Goal: Communication & Community: Ask a question

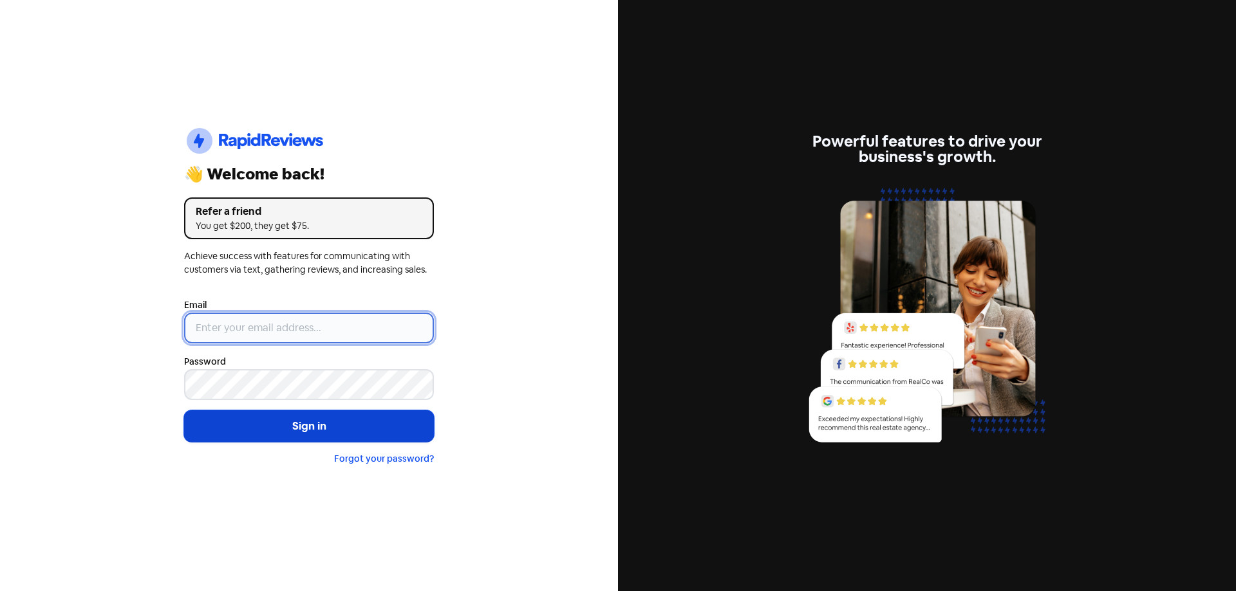
type input "[EMAIL_ADDRESS][DOMAIN_NAME]"
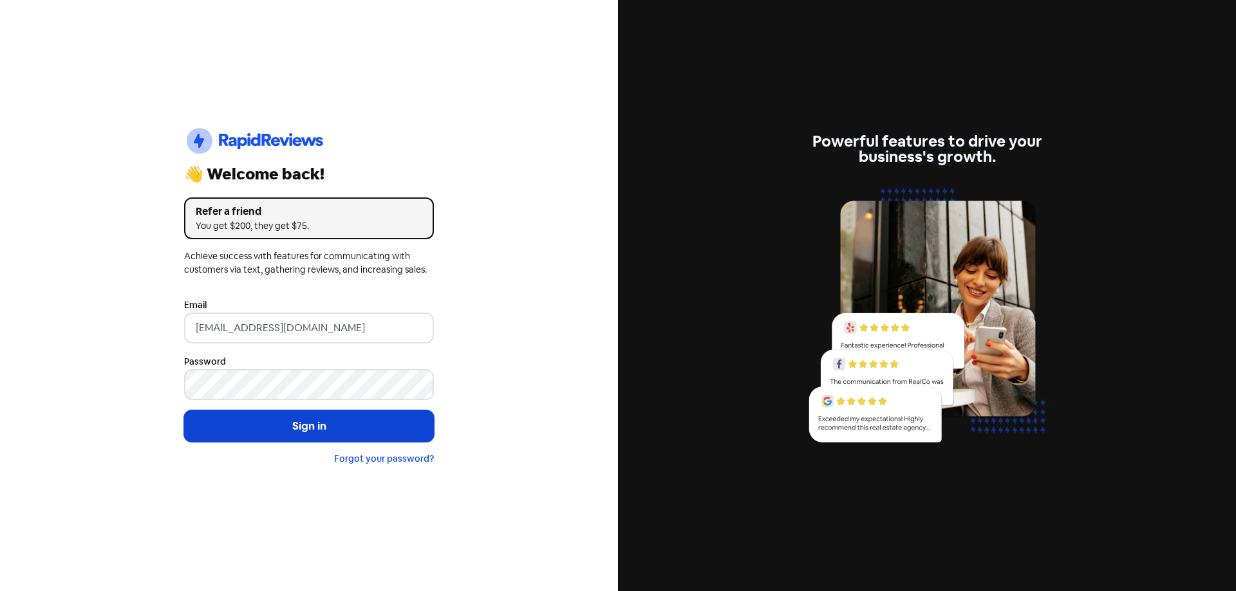
click at [301, 430] on button "Sign in" at bounding box center [309, 427] width 250 height 32
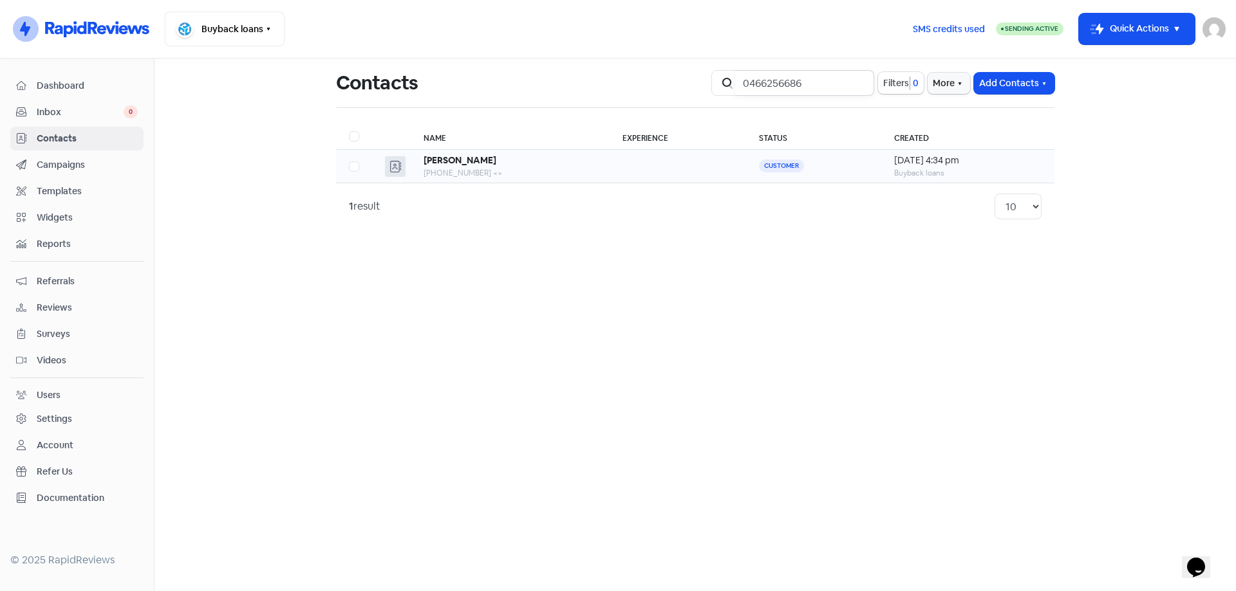
type input "0466256686"
click at [482, 162] on b "[PERSON_NAME]" at bounding box center [459, 160] width 73 height 12
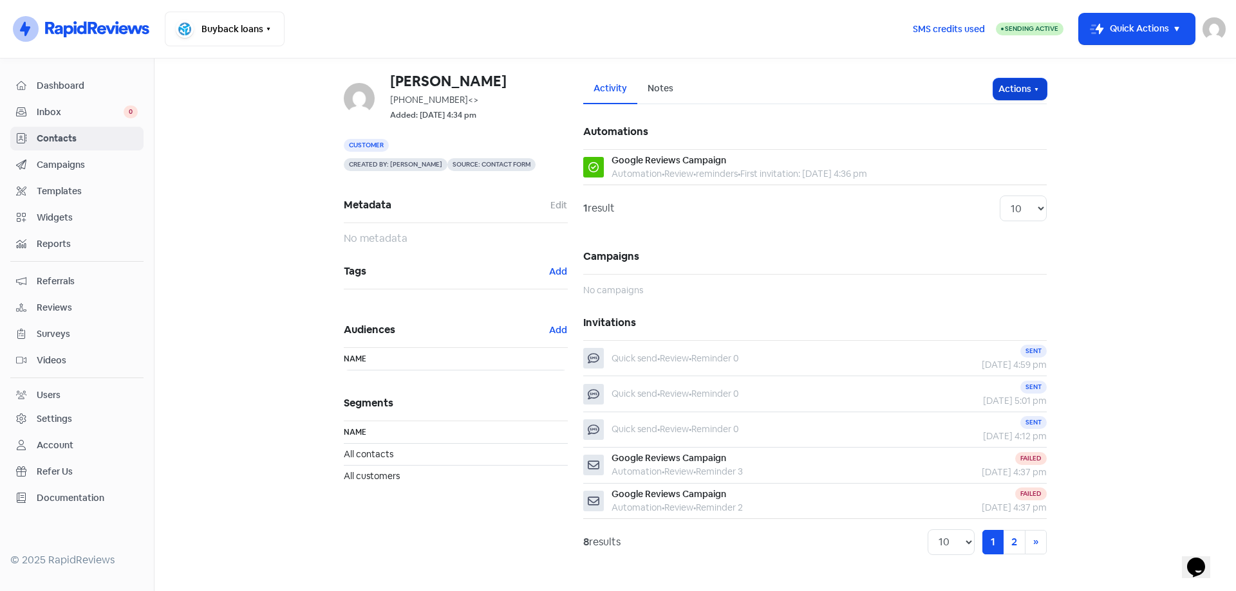
click at [1023, 89] on button "Actions" at bounding box center [1019, 89] width 53 height 21
click at [1025, 113] on button "Send invitation" at bounding box center [995, 117] width 102 height 26
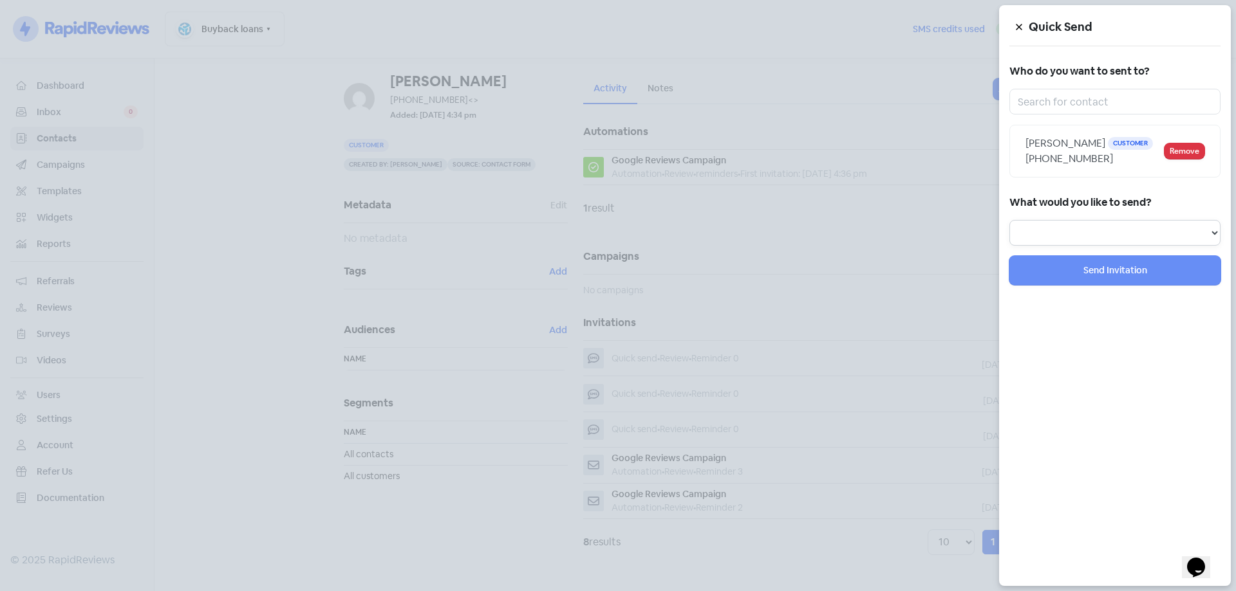
click at [1160, 242] on select "Review Invitation Referral Invitation Survey Invitation Video Invitation" at bounding box center [1114, 233] width 211 height 26
select select "review"
click at [1009, 220] on select "Review Invitation Referral Invitation Survey Invitation Video Invitation" at bounding box center [1114, 233] width 211 height 26
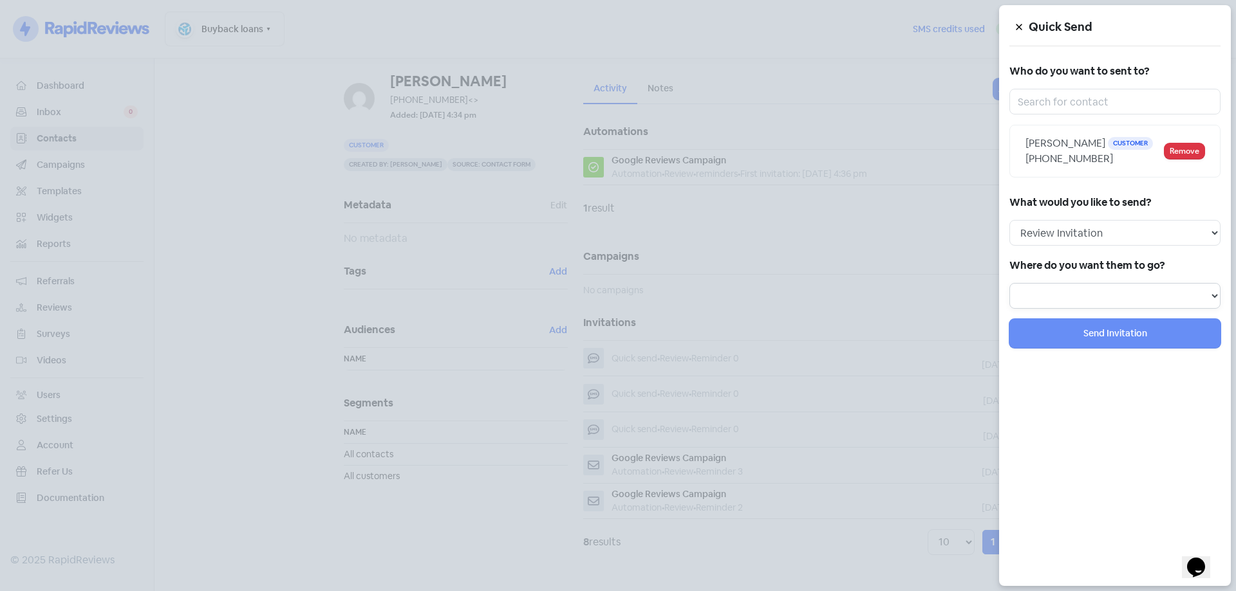
click at [1137, 296] on select at bounding box center [1114, 296] width 211 height 26
select select "344"
click at [1009, 283] on select "Review form: Google Review Form" at bounding box center [1114, 296] width 211 height 26
select select
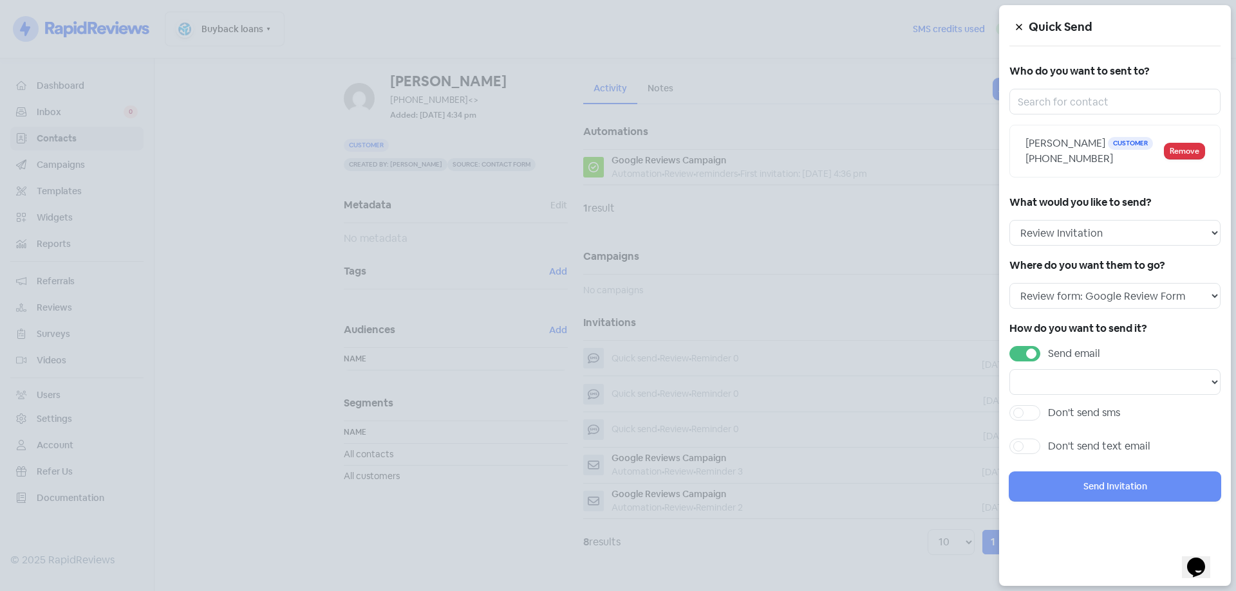
click at [1048, 353] on label "Send email" at bounding box center [1074, 353] width 52 height 15
click at [1048, 353] on input "Send email" at bounding box center [1052, 350] width 8 height 8
checkbox input "false"
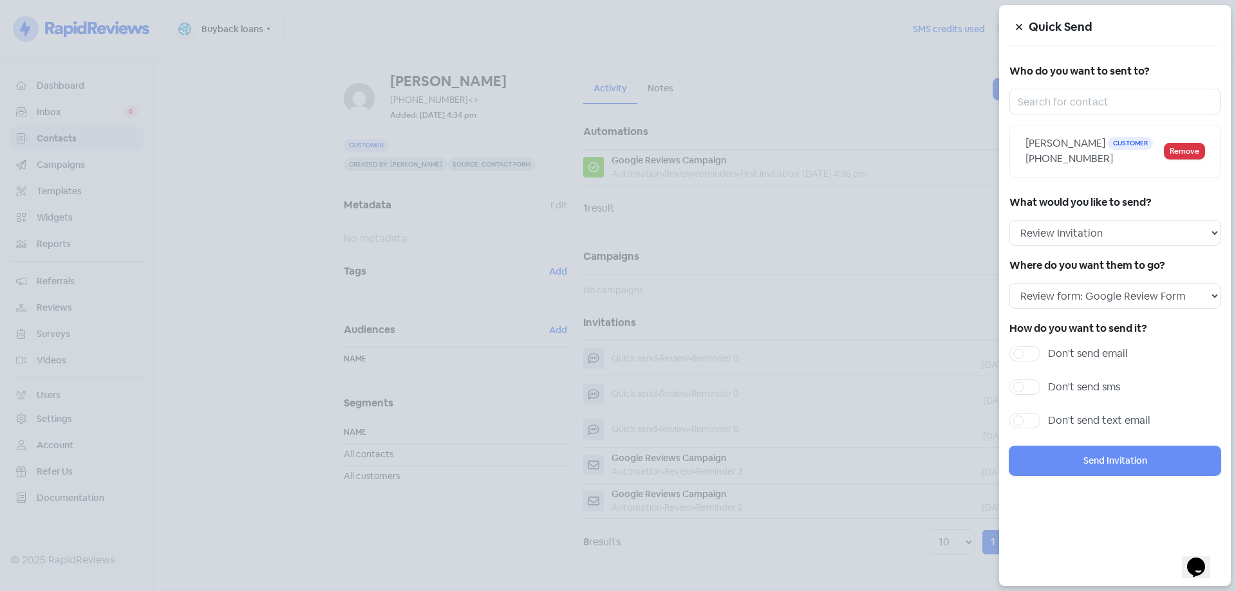
click at [1032, 398] on div "Don't send sms" at bounding box center [1114, 391] width 211 height 23
click at [1032, 395] on div "Don't send sms" at bounding box center [1114, 391] width 211 height 23
click at [1048, 385] on label "Don't send sms" at bounding box center [1084, 387] width 72 height 15
click at [1048, 385] on input "Don't send sms" at bounding box center [1052, 384] width 8 height 8
checkbox input "true"
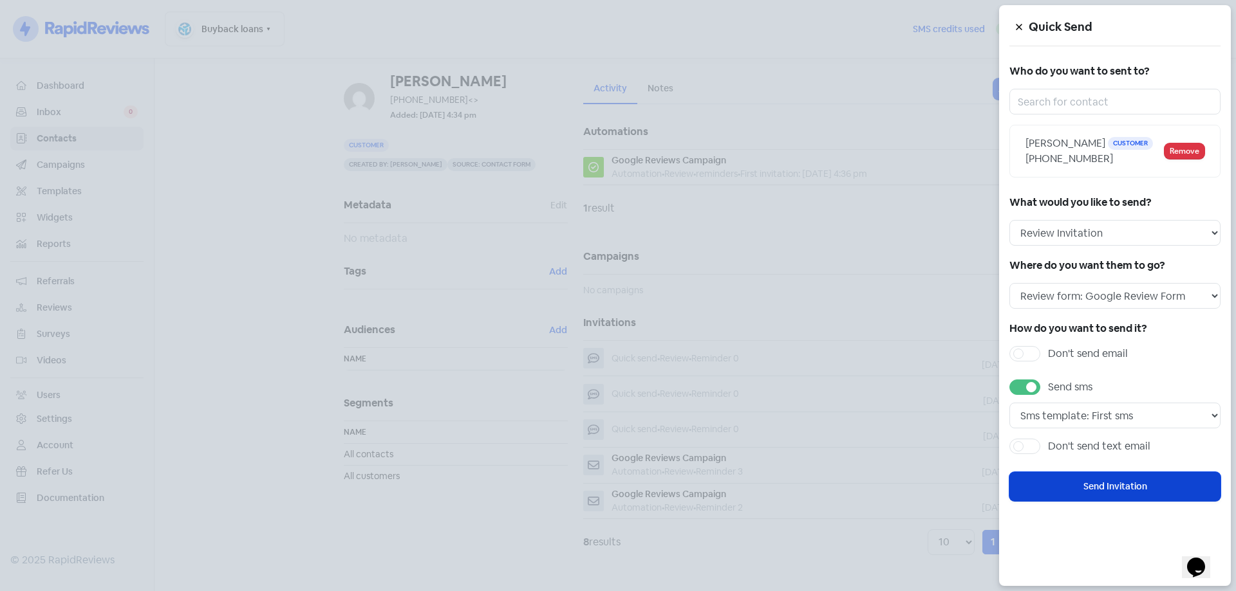
click at [1102, 477] on button "Send Invitation" at bounding box center [1114, 486] width 211 height 29
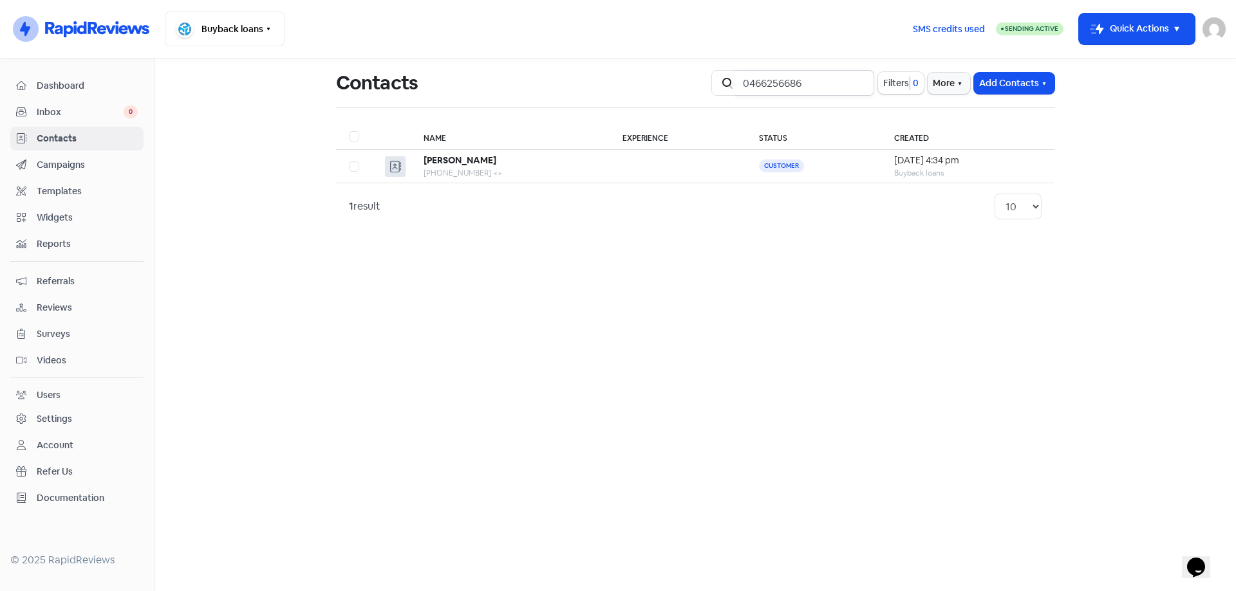
drag, startPoint x: 820, startPoint y: 86, endPoint x: 734, endPoint y: 89, distance: 86.3
click at [738, 88] on div "Icon For Search 0466256686" at bounding box center [792, 83] width 163 height 26
type input "0468432440"
click at [471, 160] on div "[PERSON_NAME]" at bounding box center [505, 161] width 166 height 14
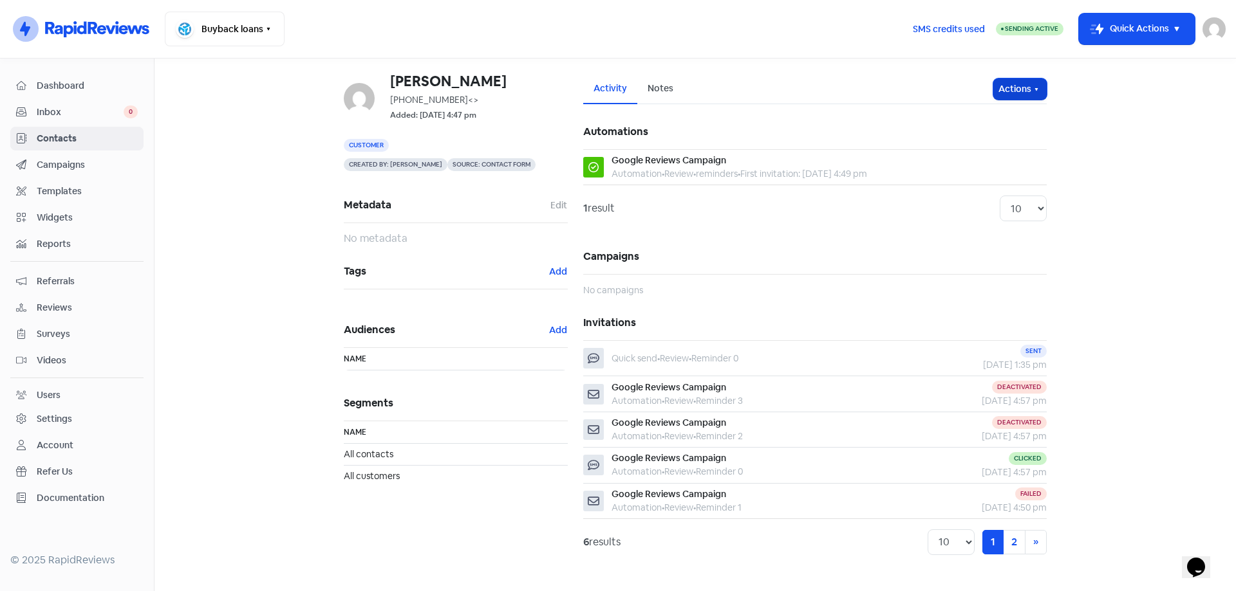
click at [1028, 79] on button "Actions" at bounding box center [1019, 89] width 53 height 21
click at [994, 117] on button "Send invitation" at bounding box center [995, 117] width 102 height 26
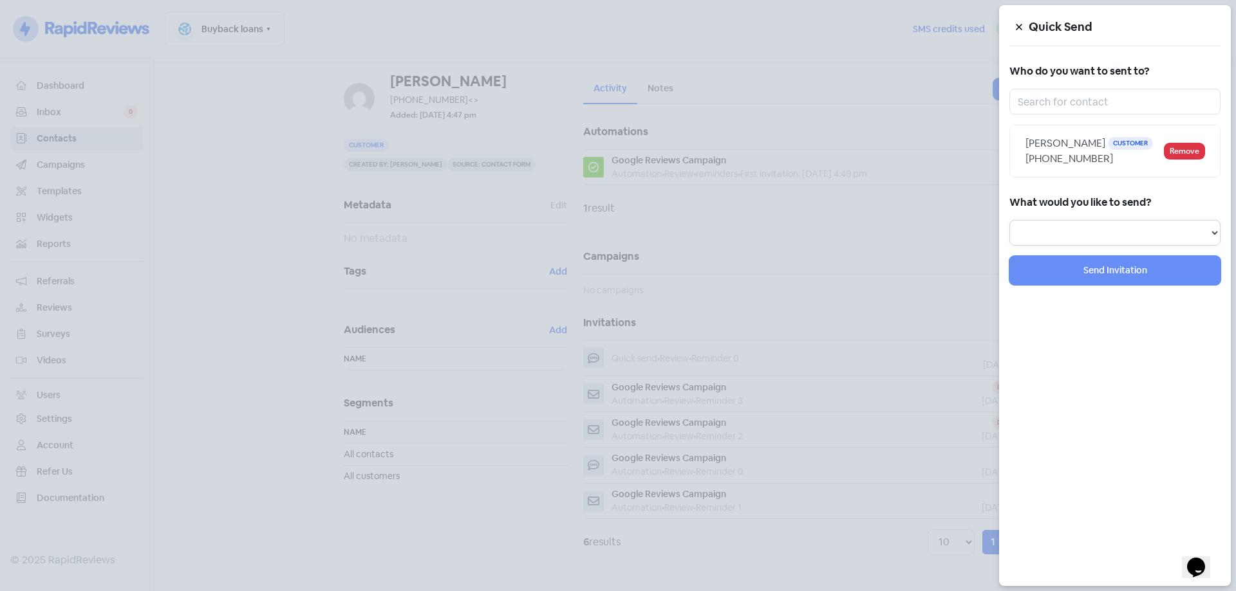
click at [1088, 225] on select "Review Invitation Referral Invitation Survey Invitation Video Invitation" at bounding box center [1114, 233] width 211 height 26
select select "review"
click at [1009, 220] on select "Review Invitation Referral Invitation Survey Invitation Video Invitation" at bounding box center [1114, 233] width 211 height 26
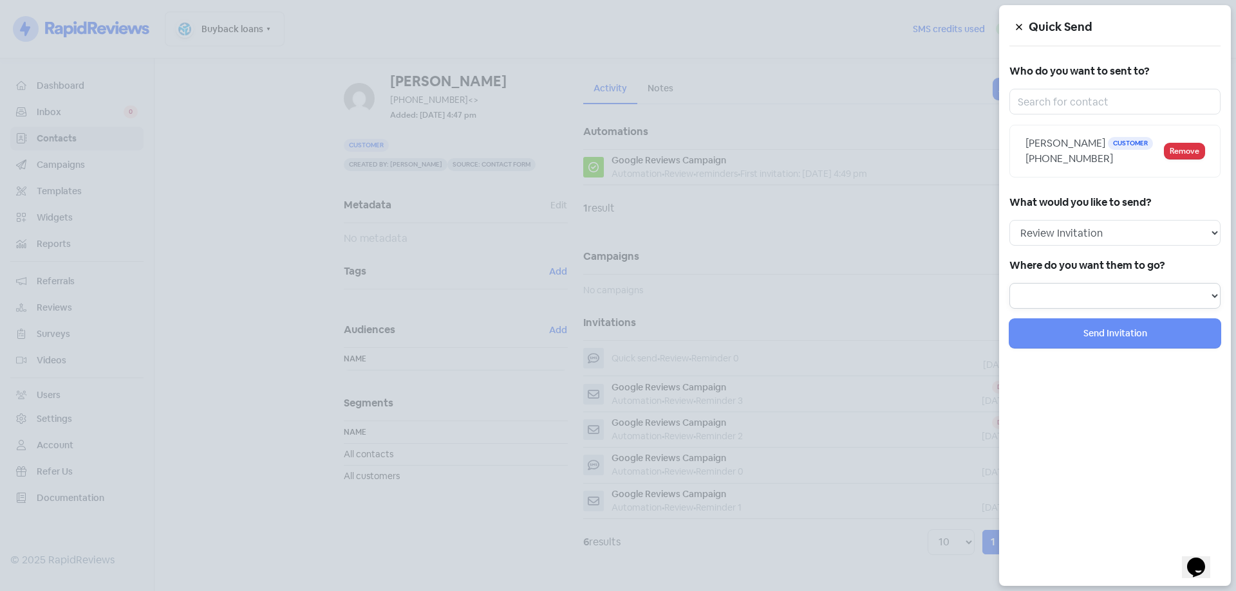
click at [1048, 286] on select at bounding box center [1114, 296] width 211 height 26
select select "344"
click at [1009, 283] on select "Review form: Google Review Form" at bounding box center [1114, 296] width 211 height 26
select select
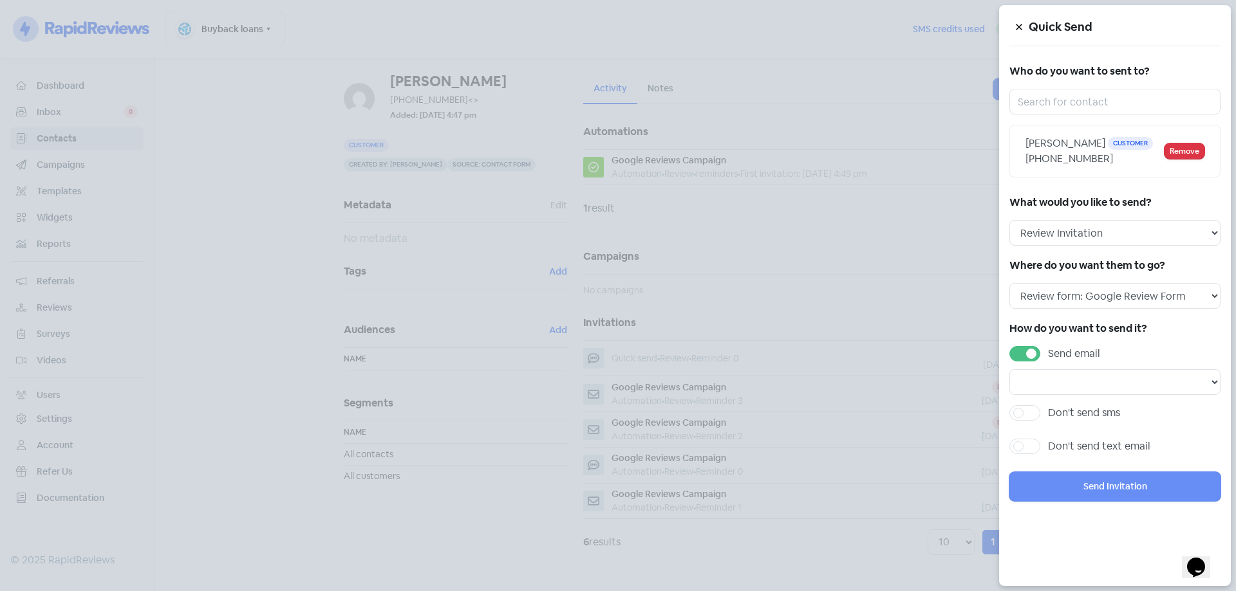
click at [1048, 355] on label "Send email" at bounding box center [1074, 353] width 52 height 15
click at [1048, 355] on input "Send email" at bounding box center [1052, 350] width 8 height 8
checkbox input "false"
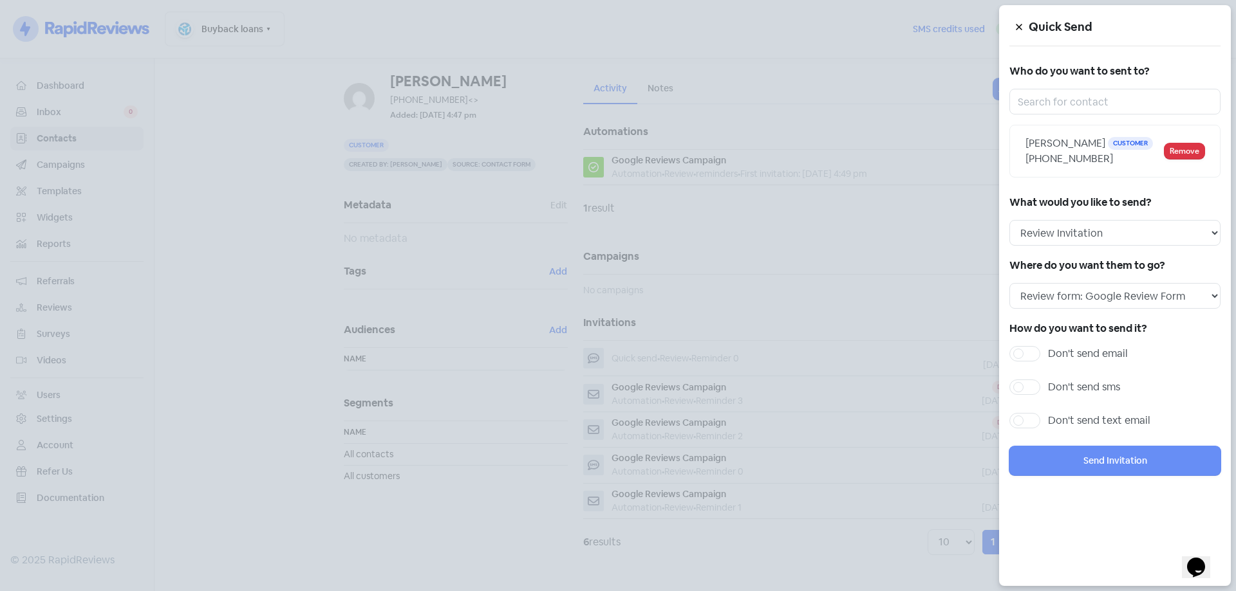
click at [1048, 384] on label "Don't send sms" at bounding box center [1084, 387] width 72 height 15
click at [1048, 384] on input "Don't send sms" at bounding box center [1052, 384] width 8 height 8
checkbox input "true"
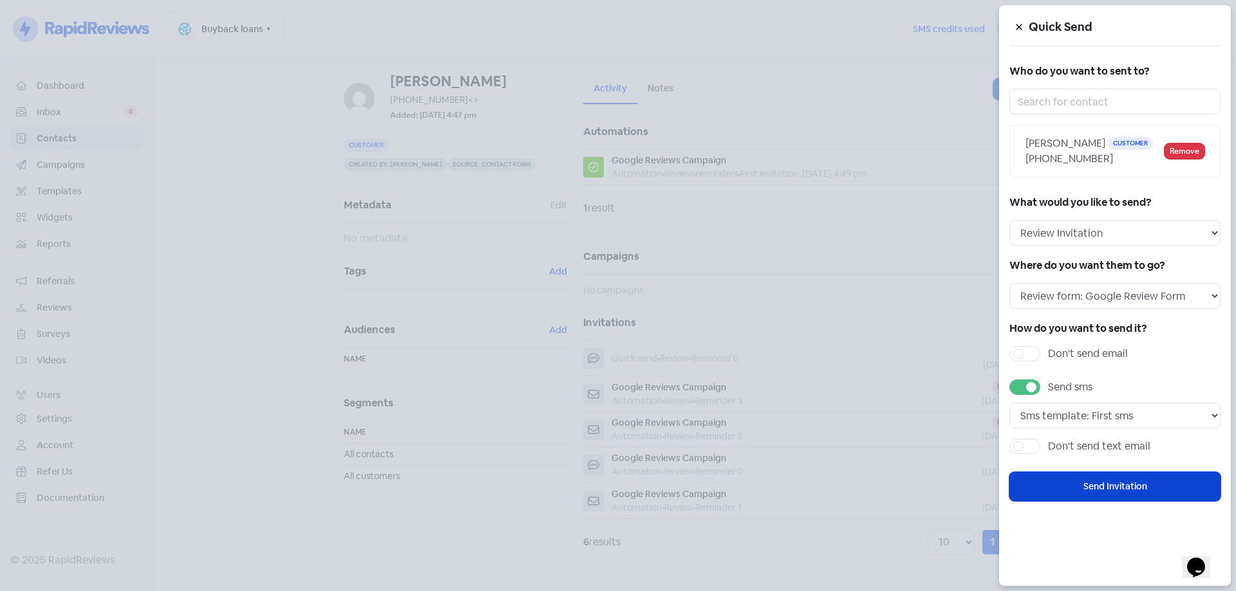
click at [1124, 490] on button "Send Invitation" at bounding box center [1114, 486] width 211 height 29
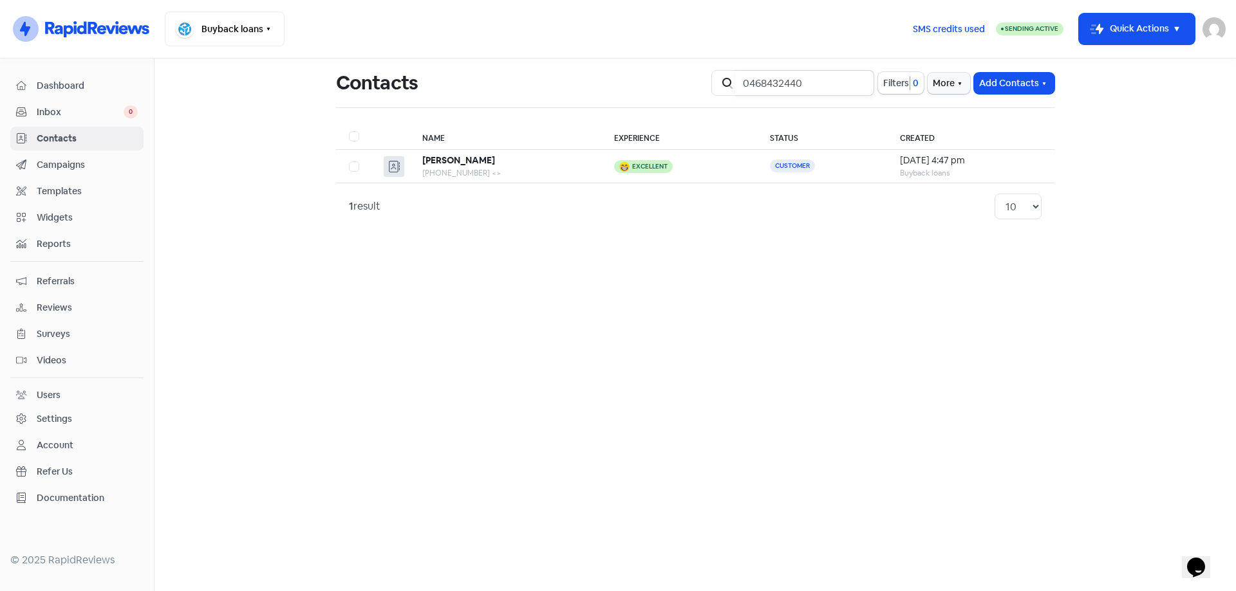
click at [860, 84] on input "0468432440" at bounding box center [804, 83] width 139 height 26
type input "0431323970"
click at [662, 181] on td at bounding box center [677, 166] width 136 height 33
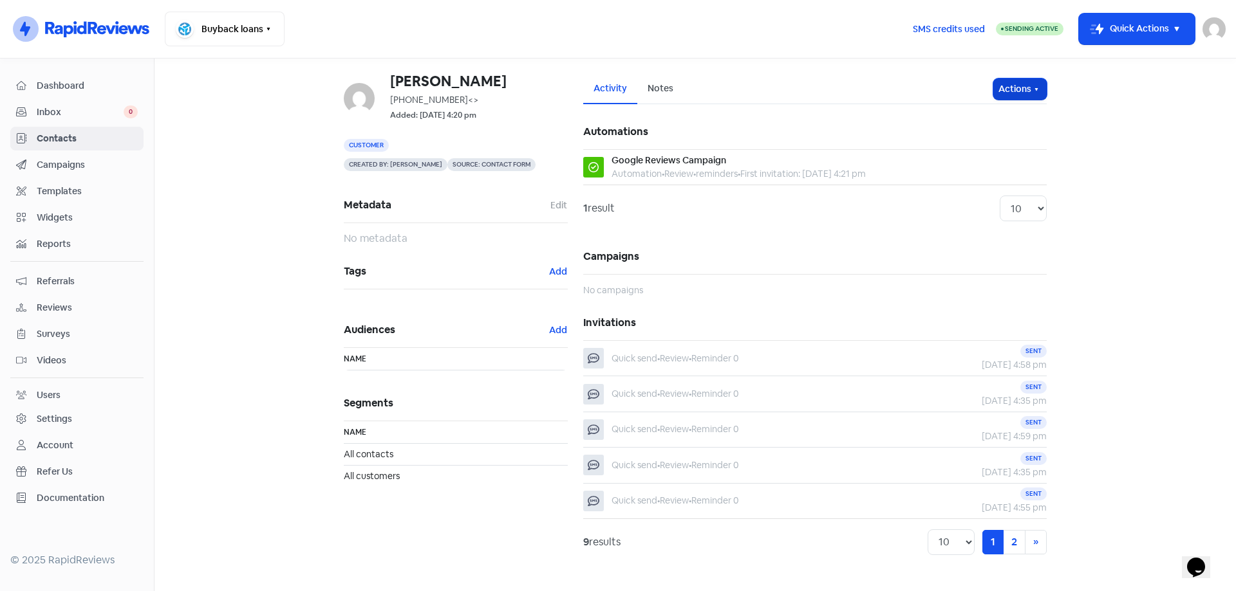
click at [1031, 86] on icon "button" at bounding box center [1036, 89] width 10 height 10
click at [1010, 124] on button "Send invitation" at bounding box center [995, 117] width 102 height 26
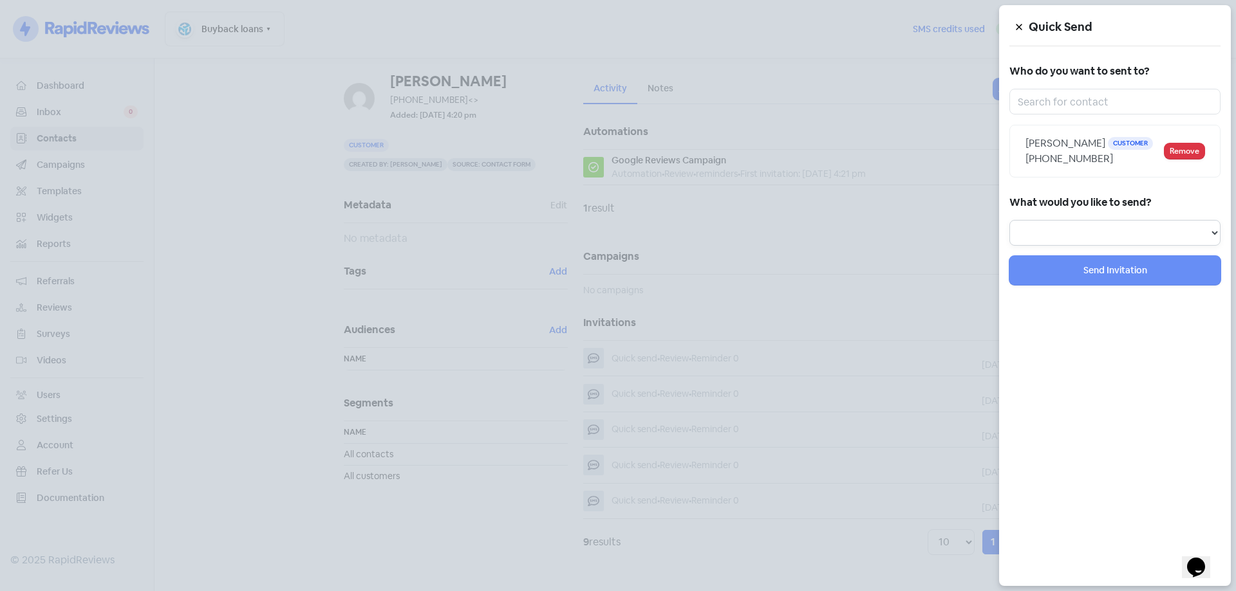
click at [1124, 241] on select "Review Invitation Referral Invitation Survey Invitation Video Invitation" at bounding box center [1114, 233] width 211 height 26
select select "review"
click at [1009, 220] on select "Review Invitation Referral Invitation Survey Invitation Video Invitation" at bounding box center [1114, 233] width 211 height 26
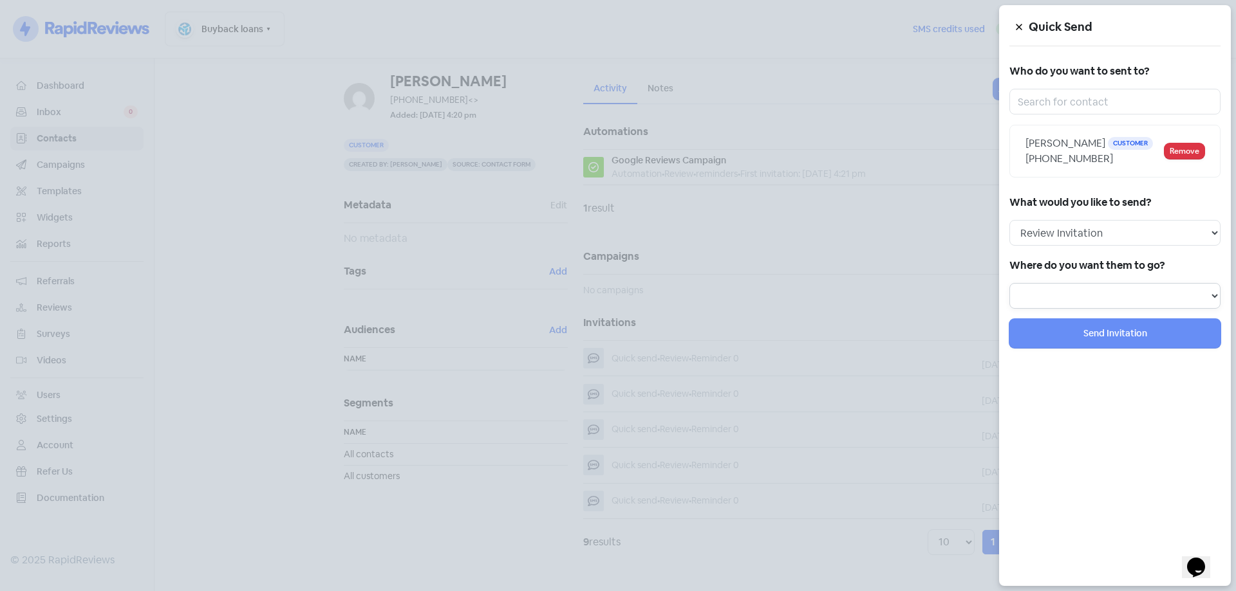
click at [1076, 291] on select at bounding box center [1114, 296] width 211 height 26
drag, startPoint x: 1066, startPoint y: 308, endPoint x: 1063, endPoint y: 321, distance: 12.6
click at [1066, 308] on select "Review form: Google Review Form" at bounding box center [1114, 296] width 211 height 26
drag, startPoint x: 1067, startPoint y: 280, endPoint x: 1066, endPoint y: 295, distance: 14.9
click at [1067, 284] on div "Where do you want them to go? Review form: Google Review Form" at bounding box center [1114, 282] width 211 height 53
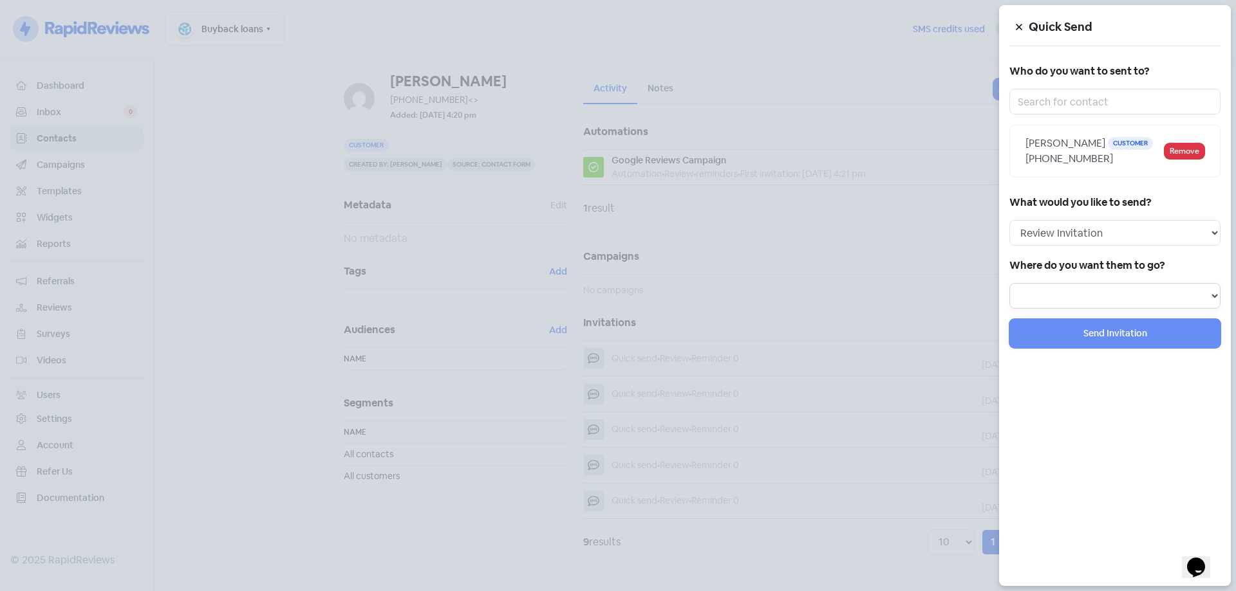
click at [1065, 296] on select "Review form: Google Review Form" at bounding box center [1114, 296] width 211 height 26
select select "344"
click at [1009, 283] on select "Review form: Google Review Form" at bounding box center [1114, 296] width 211 height 26
select select
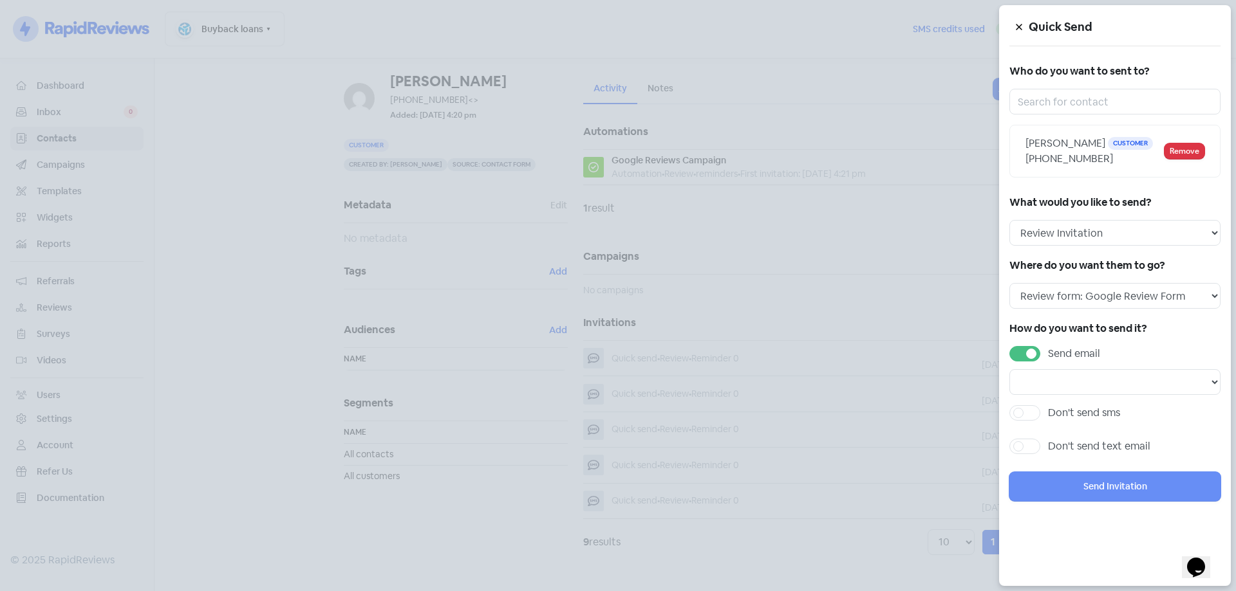
click at [1048, 356] on label "Send email" at bounding box center [1074, 353] width 52 height 15
click at [1048, 355] on input "Send email" at bounding box center [1052, 350] width 8 height 8
checkbox input "false"
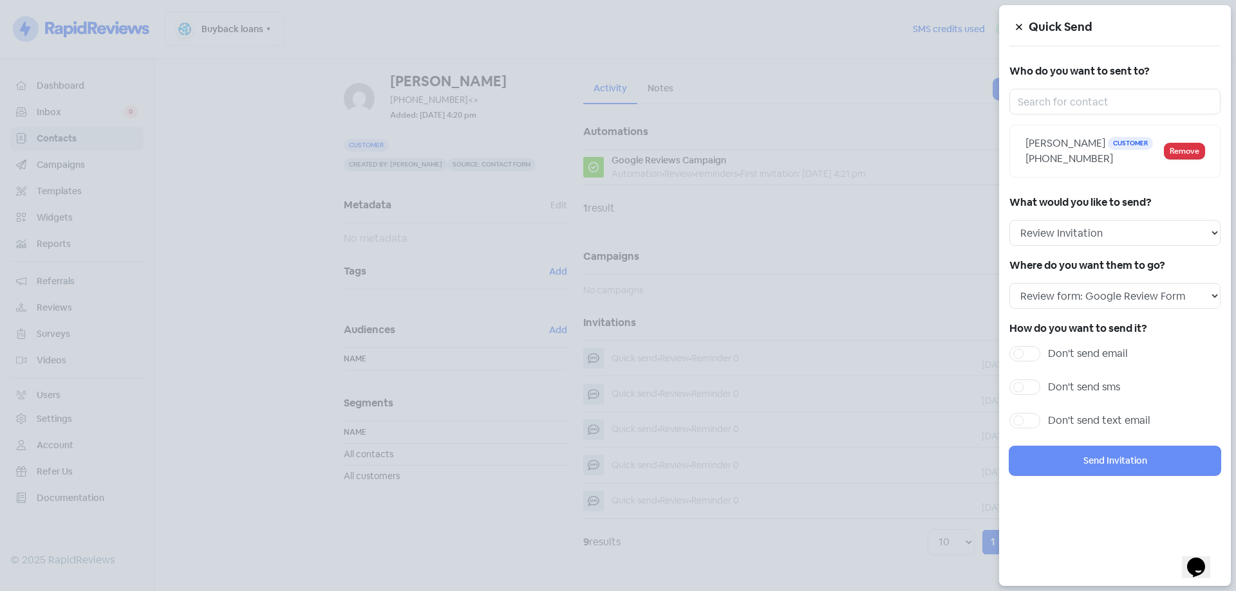
click at [1025, 377] on div "How do you want to send it? Don't send email Don't send sms Don't send text ema…" at bounding box center [1114, 377] width 211 height 117
click at [1048, 392] on label "Don't send sms" at bounding box center [1084, 387] width 72 height 15
click at [1048, 388] on input "Don't send sms" at bounding box center [1052, 384] width 8 height 8
checkbox input "true"
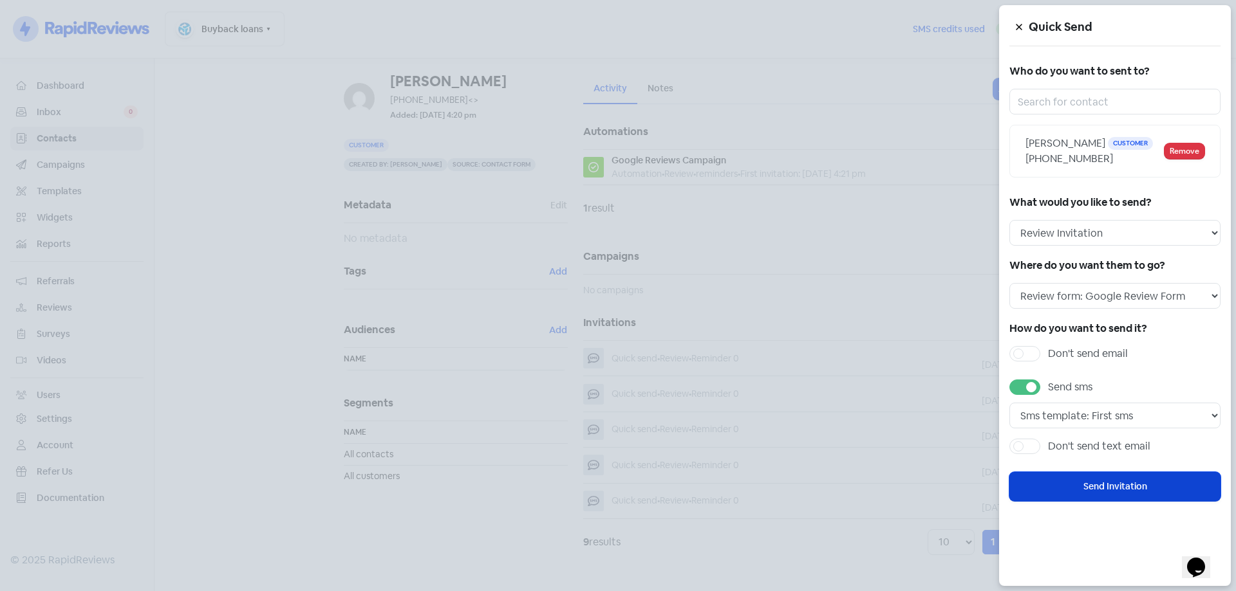
click at [1131, 483] on button "Send Invitation" at bounding box center [1114, 486] width 211 height 29
